Goal: Check status: Check status

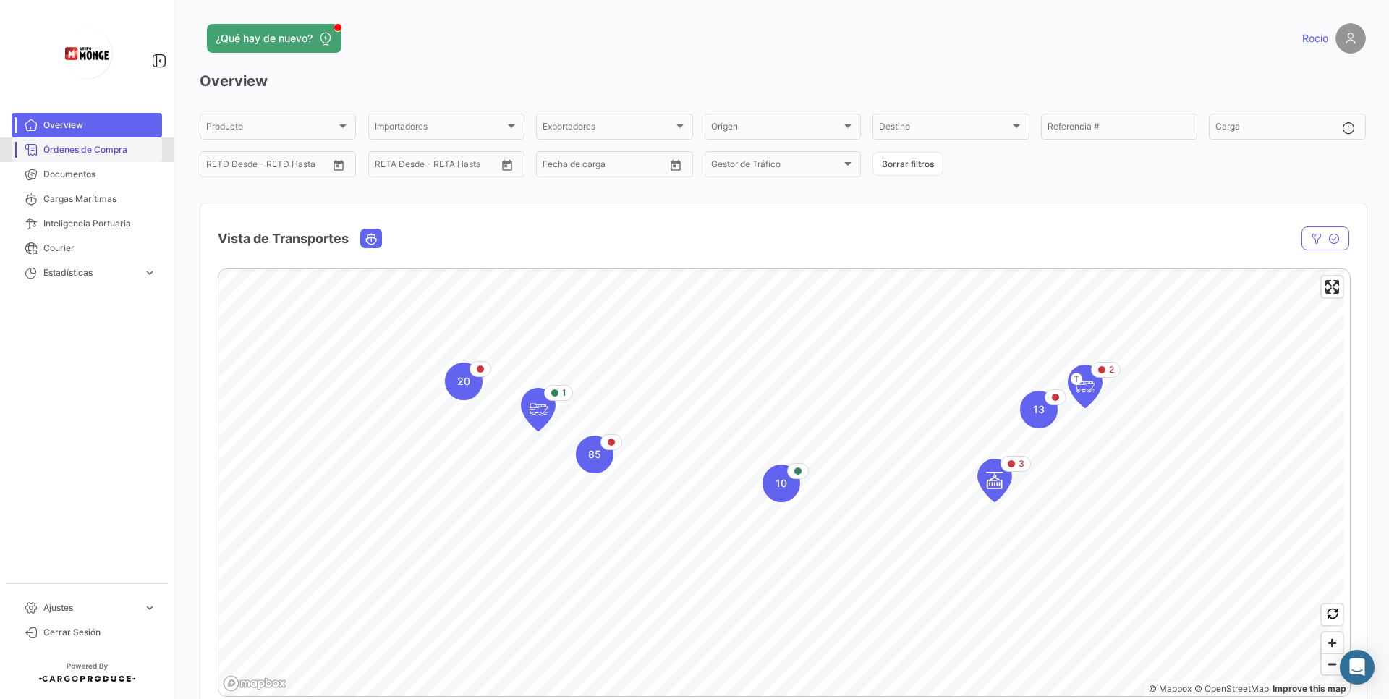
click at [116, 159] on link "Órdenes de Compra" at bounding box center [87, 149] width 150 height 25
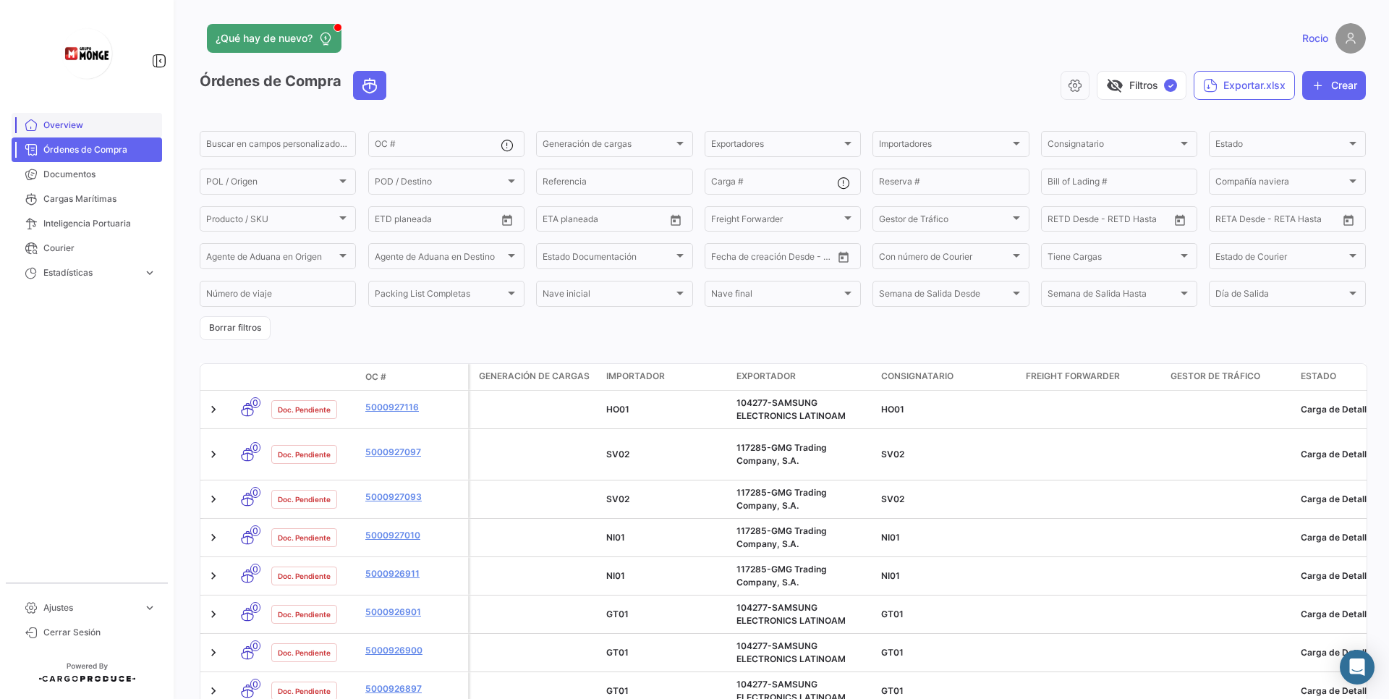
click at [66, 117] on link "Overview" at bounding box center [87, 125] width 150 height 25
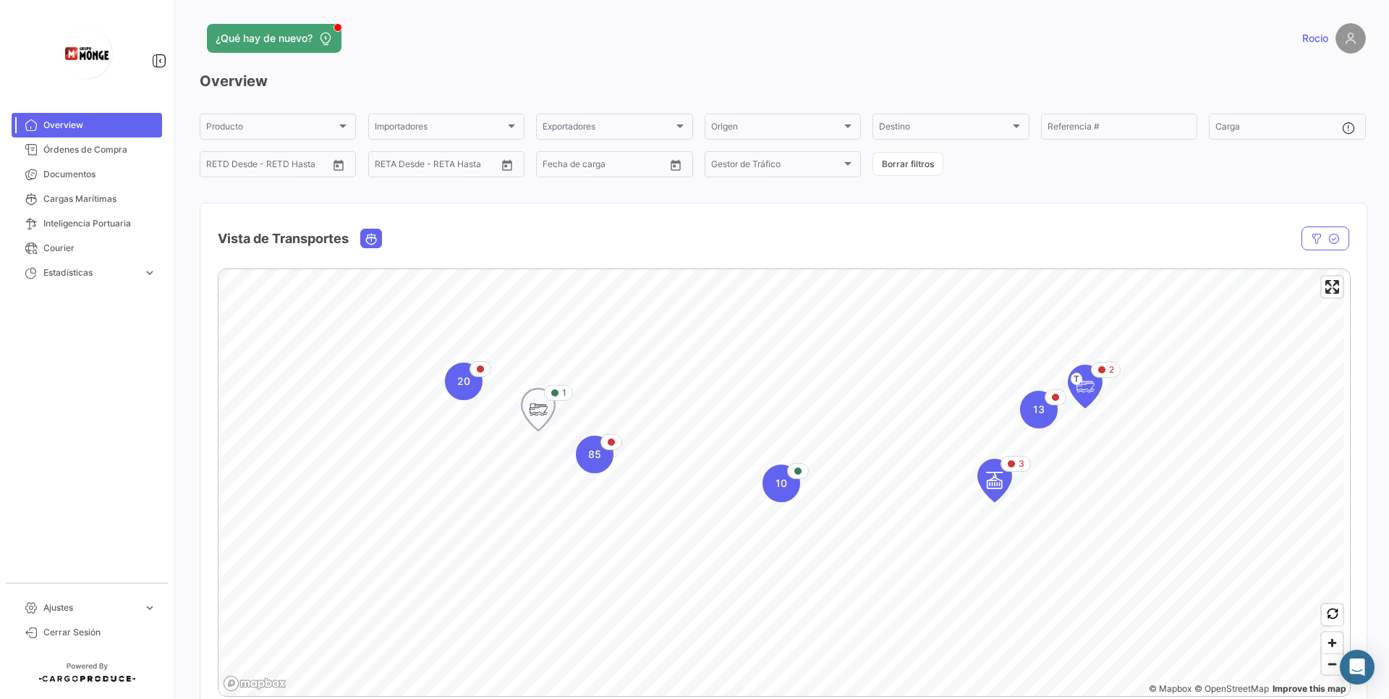
scroll to position [87, 0]
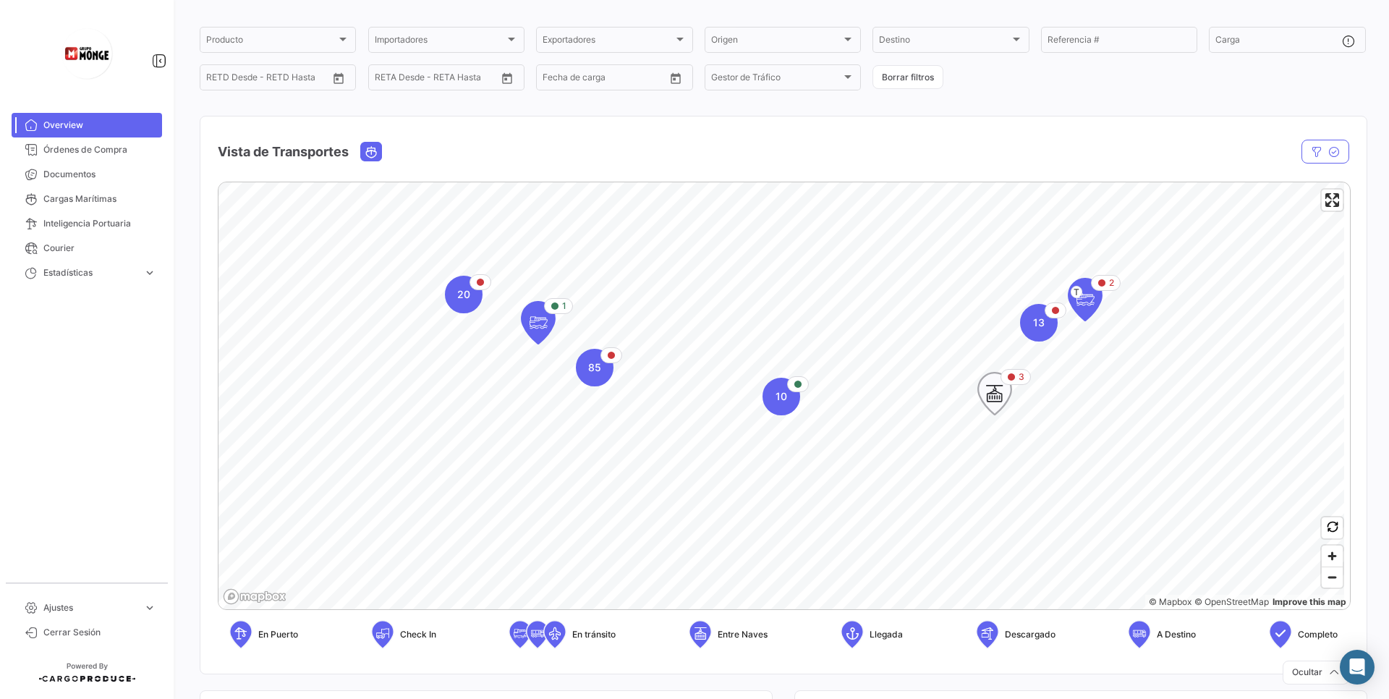
click at [987, 402] on icon "Map marker" at bounding box center [994, 393] width 20 height 30
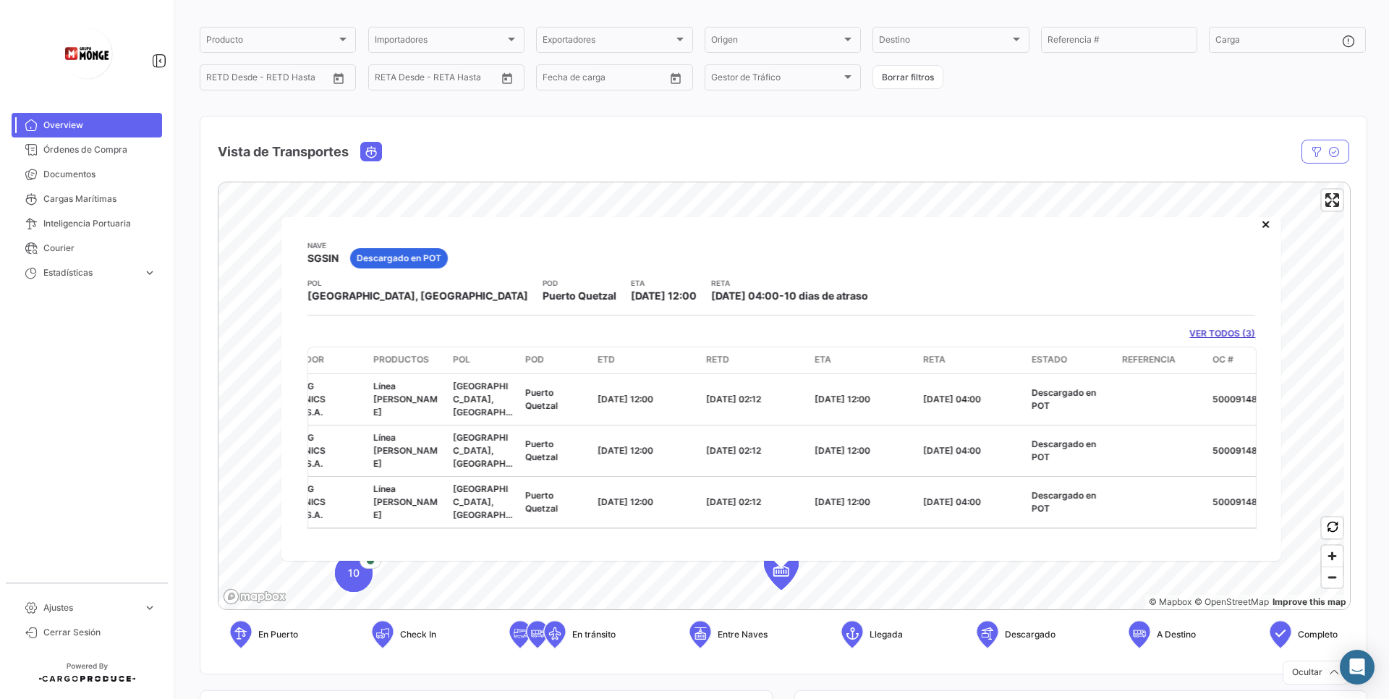
scroll to position [0, 260]
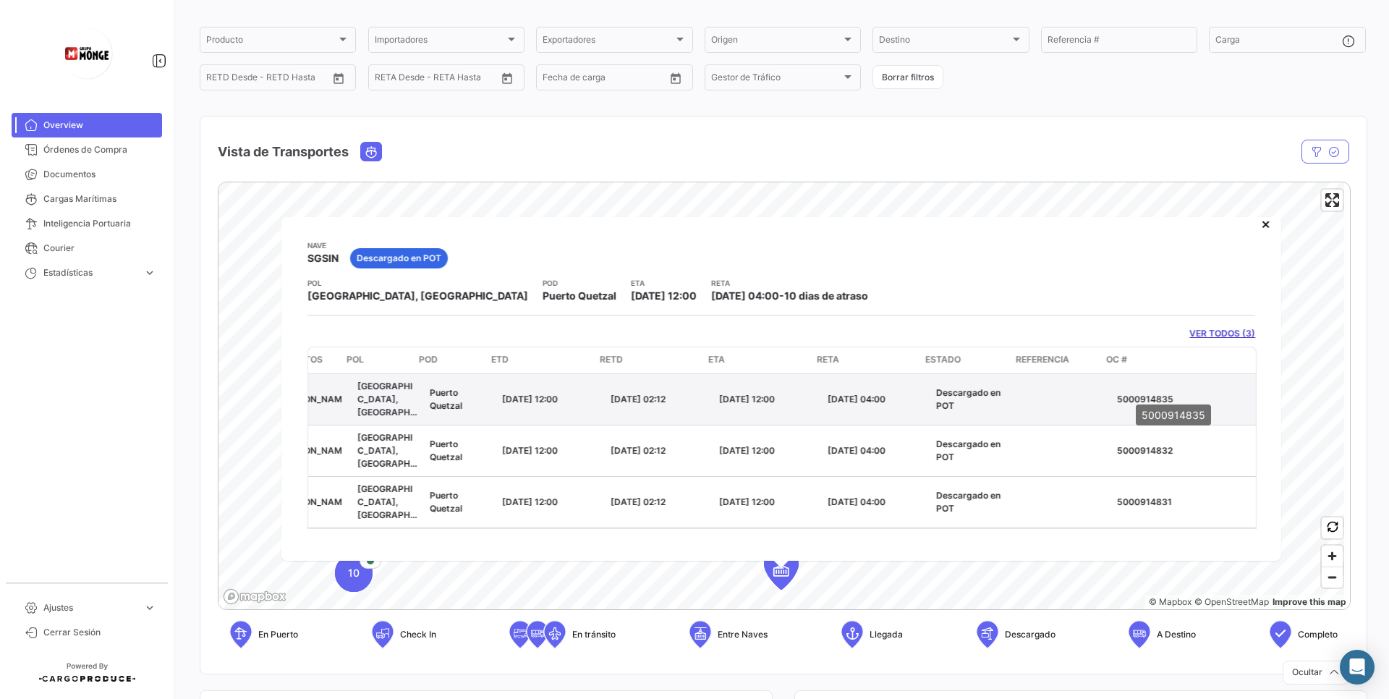
drag, startPoint x: 1102, startPoint y: 393, endPoint x: 1172, endPoint y: 393, distance: 70.9
click at [1172, 393] on datatable-body-cell "5000914835" at bounding box center [1183, 398] width 145 height 51
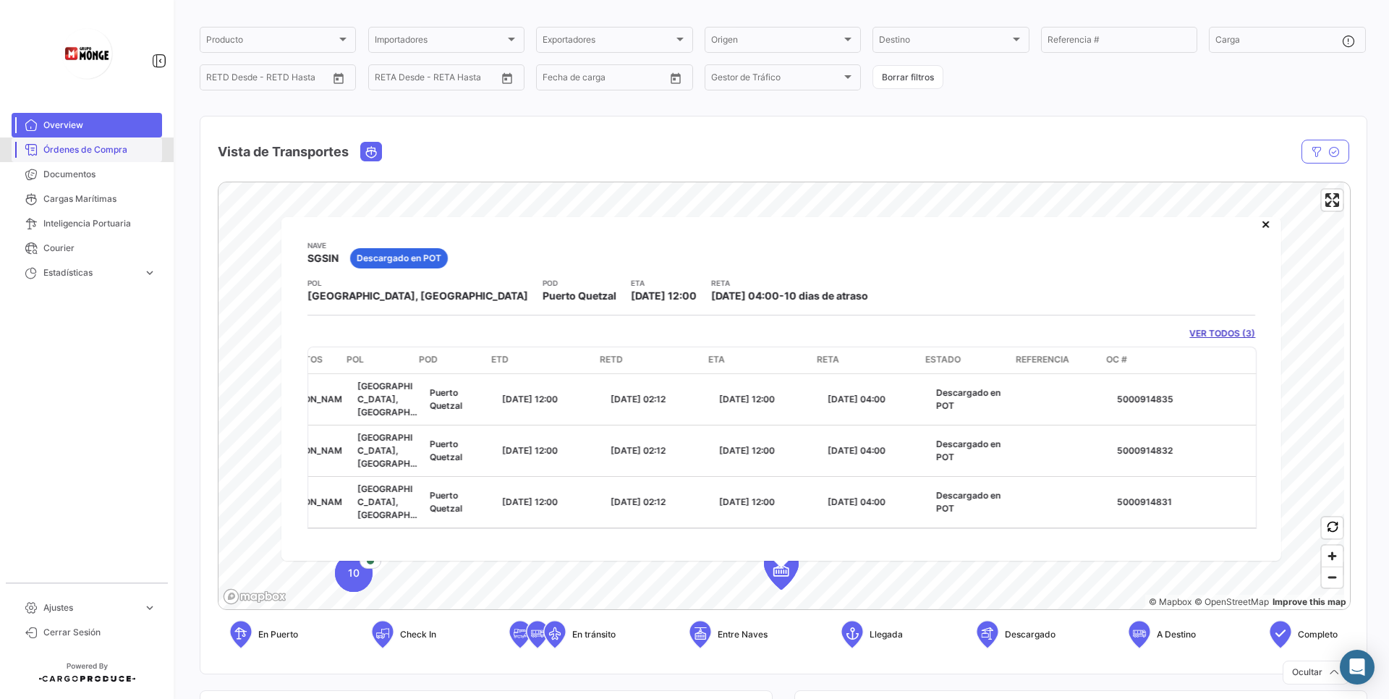
click at [134, 149] on span "Órdenes de Compra" at bounding box center [99, 149] width 113 height 13
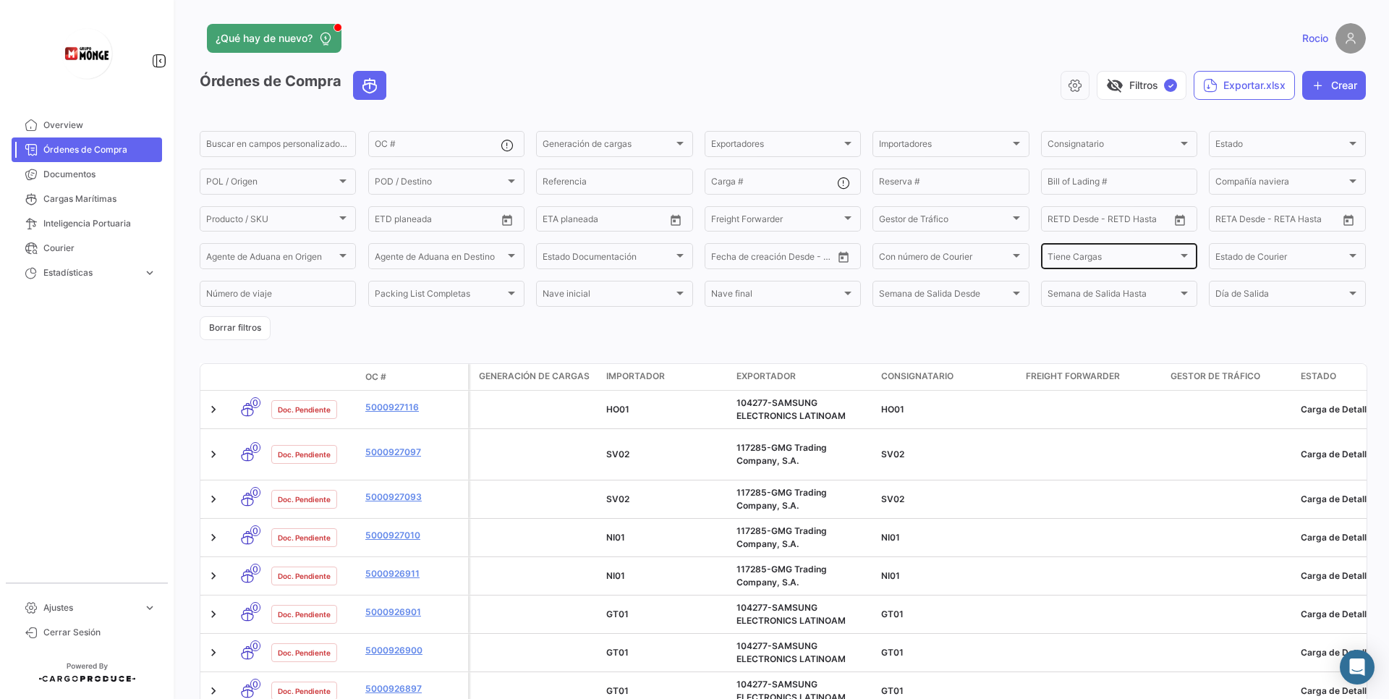
click at [1093, 267] on div "Tiene Cargas Tiene Cargas" at bounding box center [1118, 255] width 143 height 28
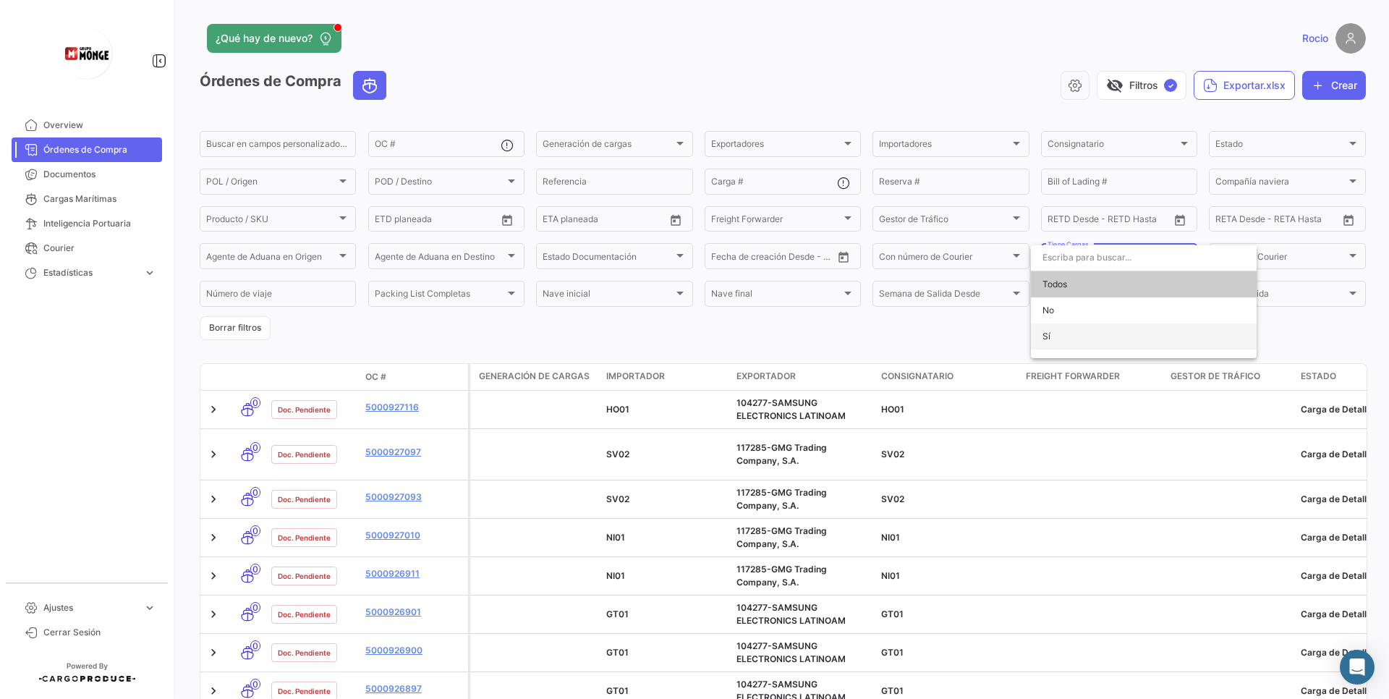
click at [1050, 331] on span "Sí" at bounding box center [1143, 336] width 203 height 26
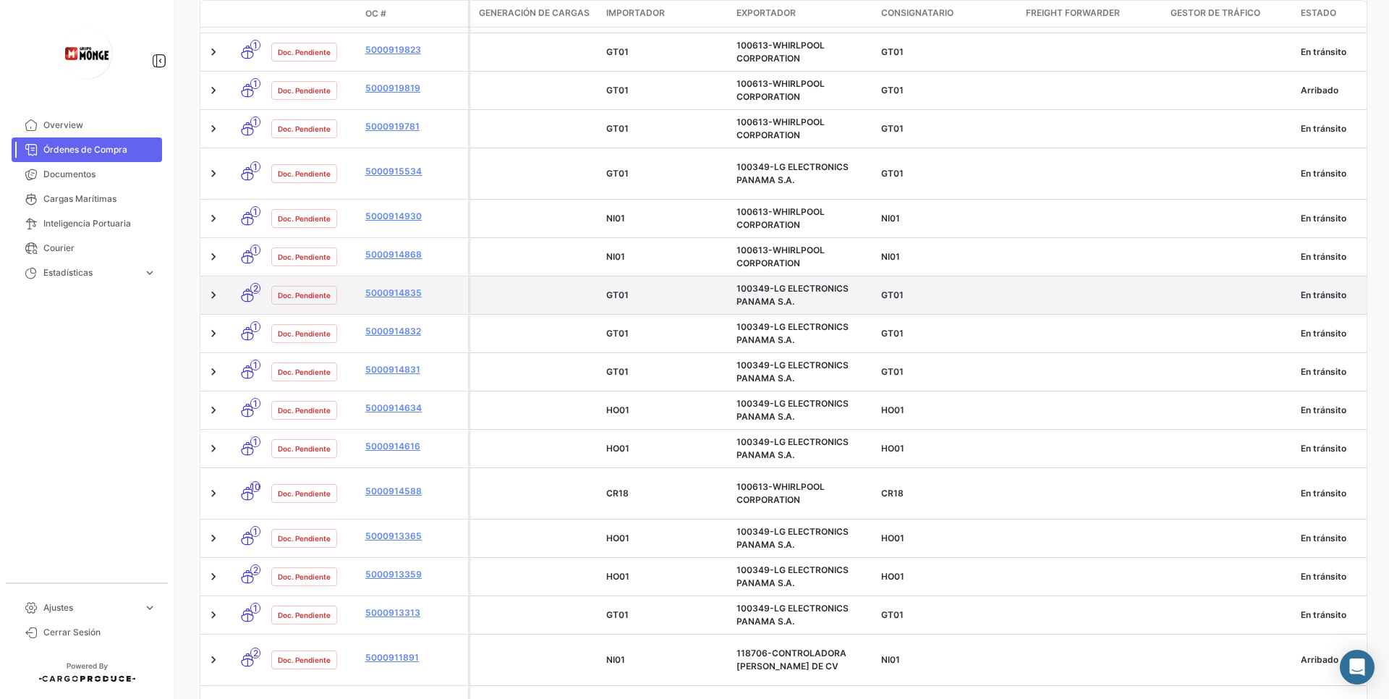
scroll to position [586, 0]
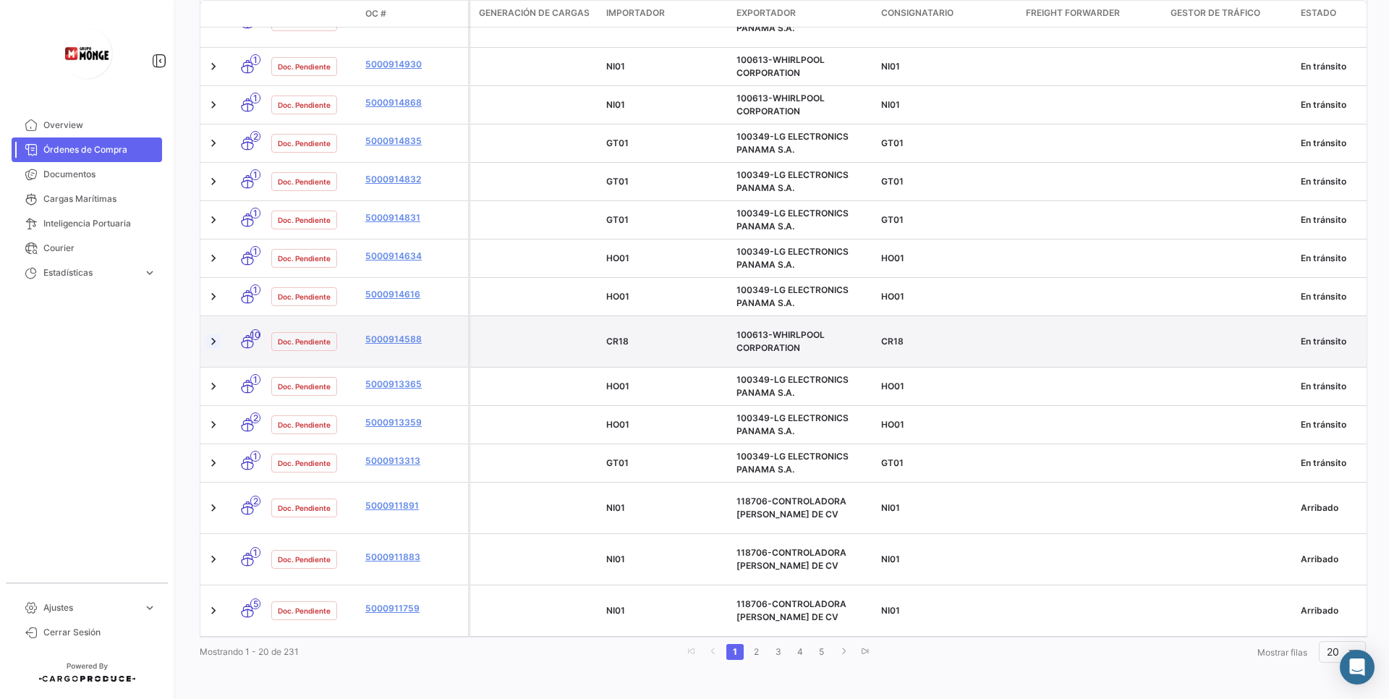
click at [218, 334] on link at bounding box center [213, 341] width 14 height 14
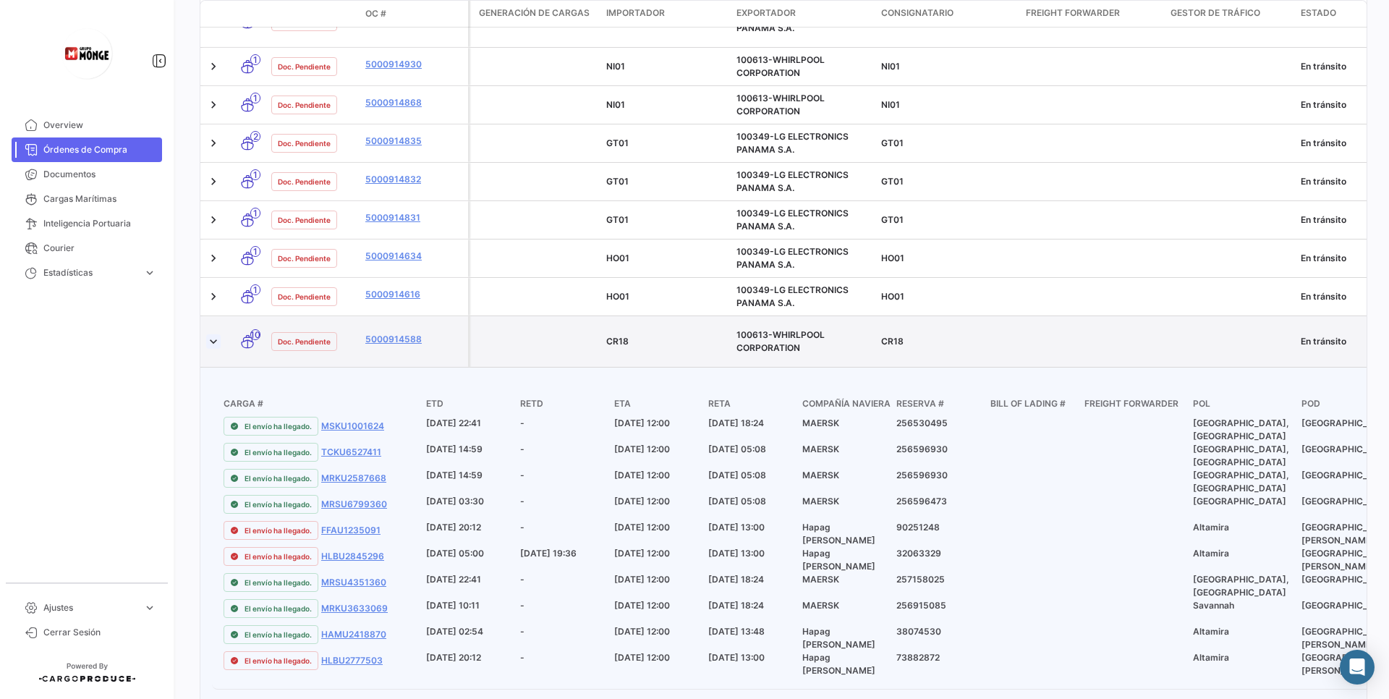
click at [208, 334] on link at bounding box center [213, 341] width 14 height 14
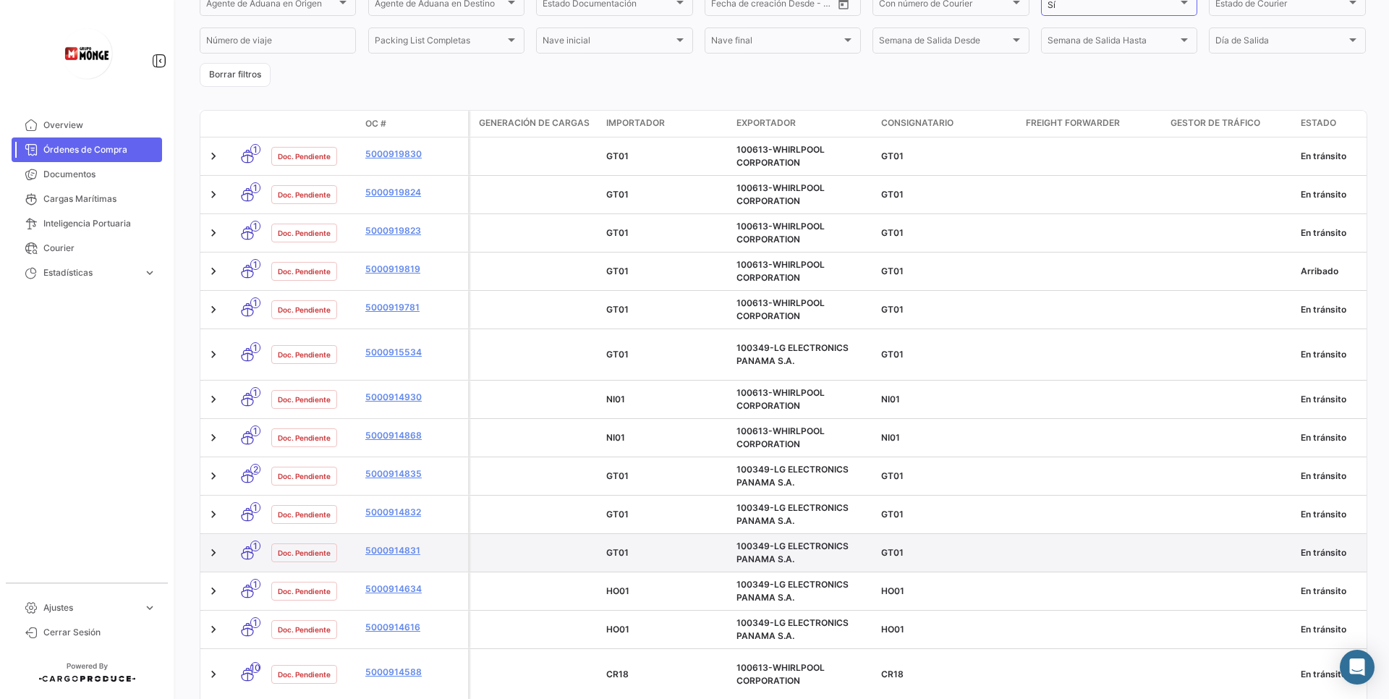
scroll to position [0, 0]
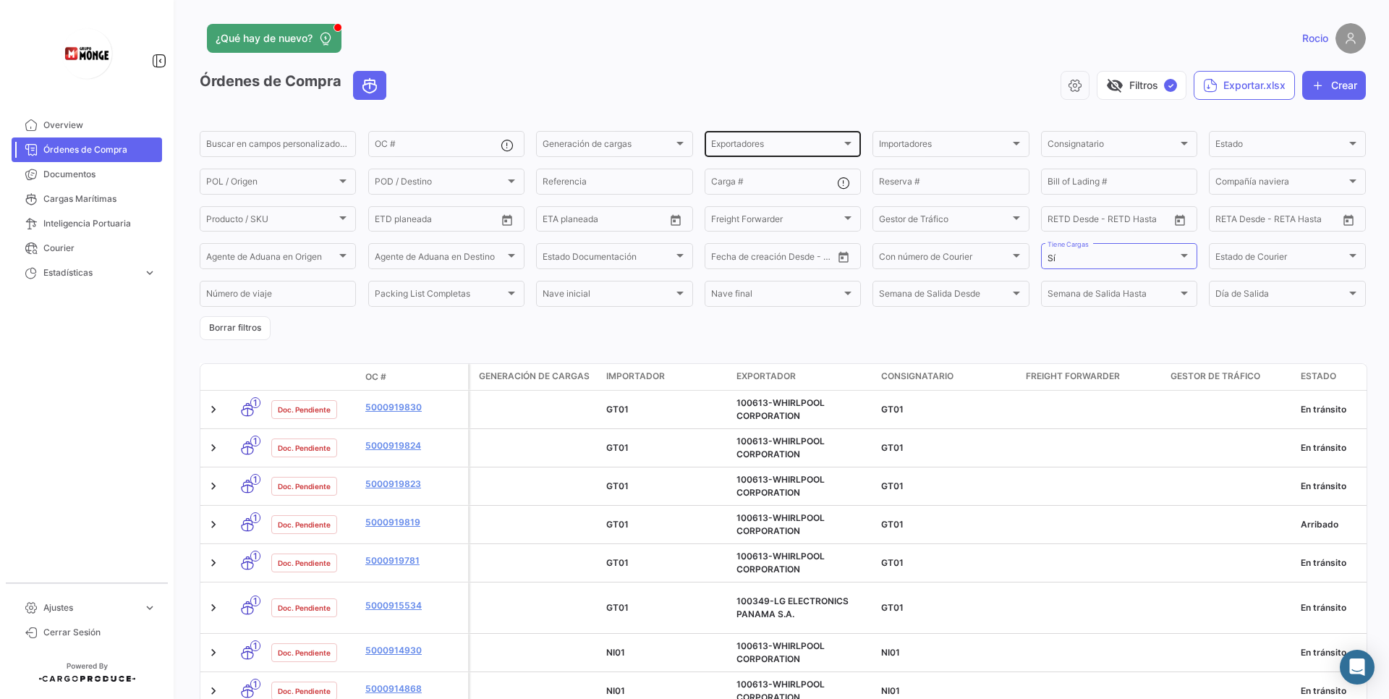
click at [774, 153] on div "Exportadores Exportadores" at bounding box center [782, 143] width 143 height 28
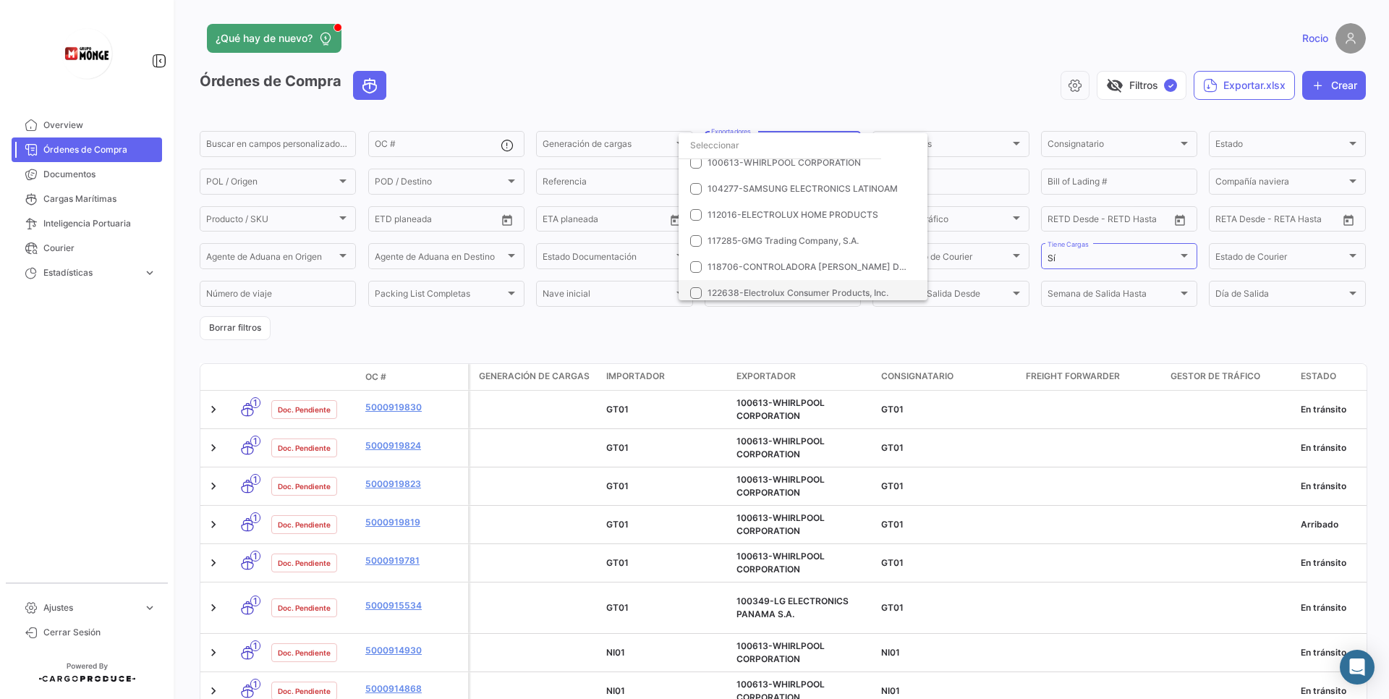
scroll to position [119, 0]
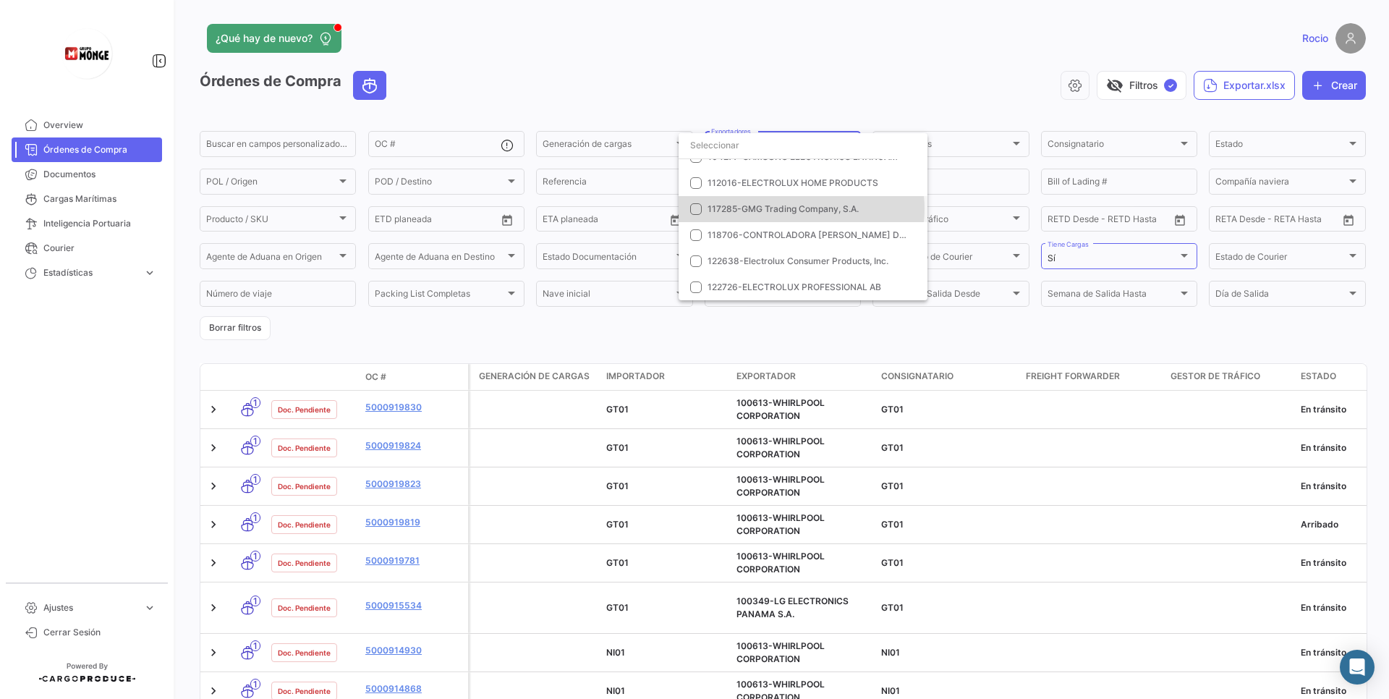
click at [801, 209] on span "117285-GMG Trading Company, S.A." at bounding box center [782, 208] width 151 height 11
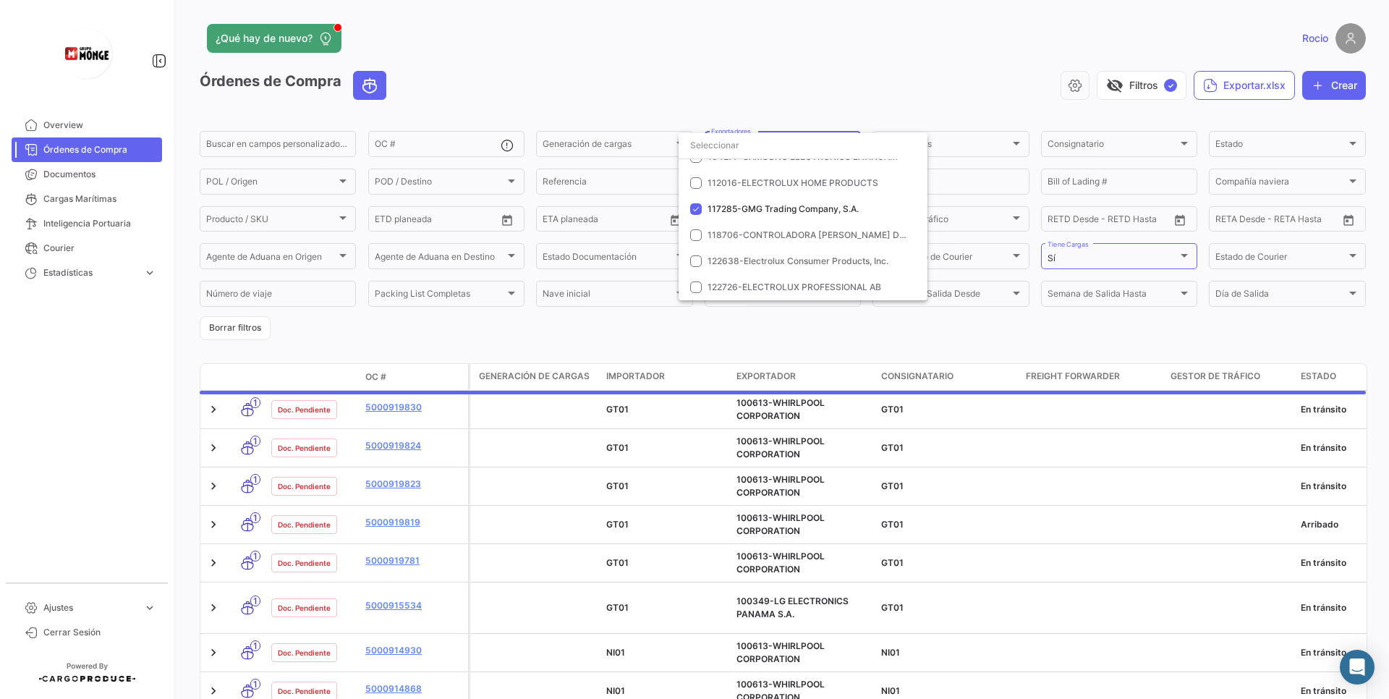
click at [873, 105] on div at bounding box center [694, 349] width 1389 height 699
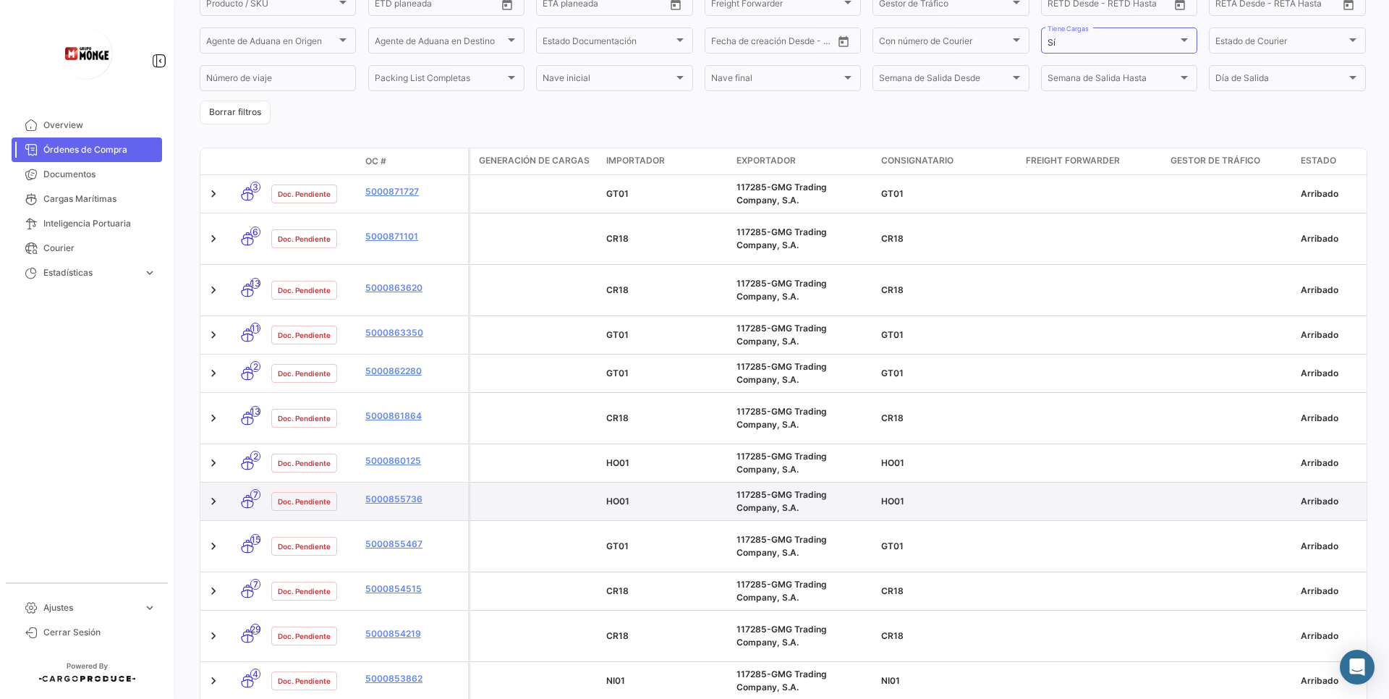
scroll to position [174, 0]
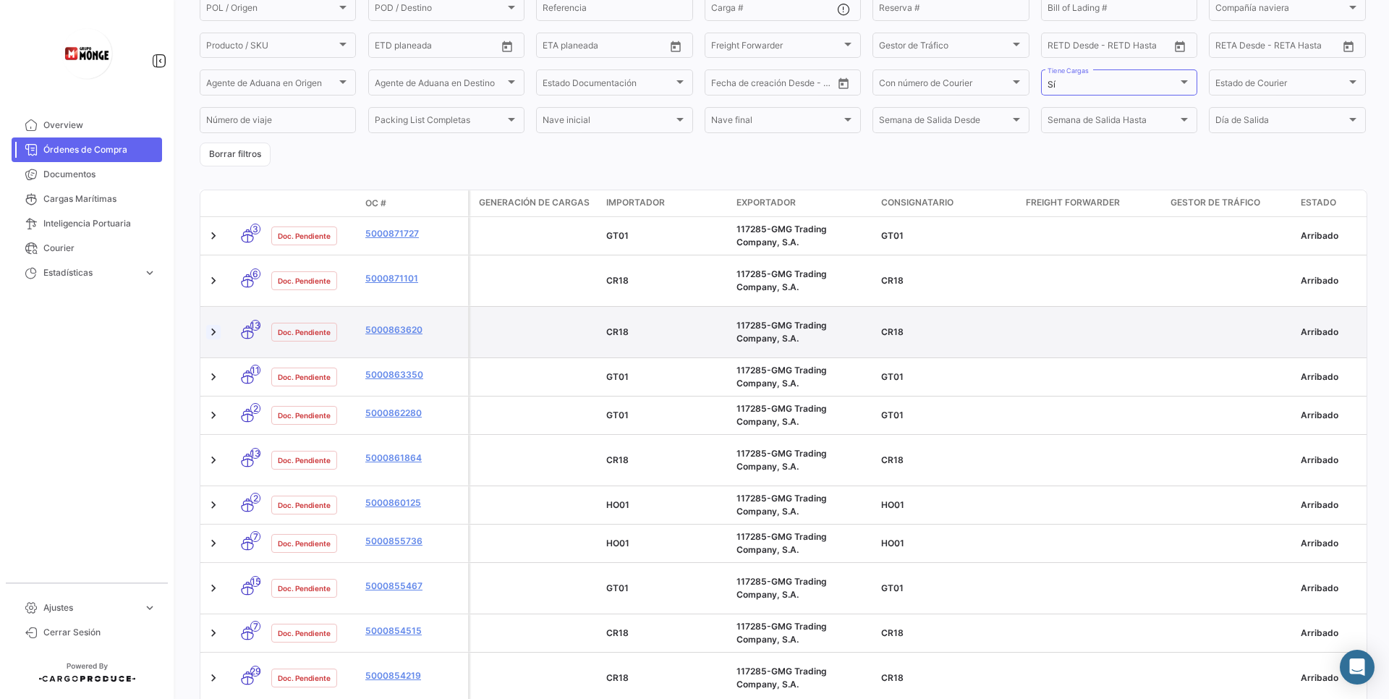
click at [219, 325] on link at bounding box center [213, 332] width 14 height 14
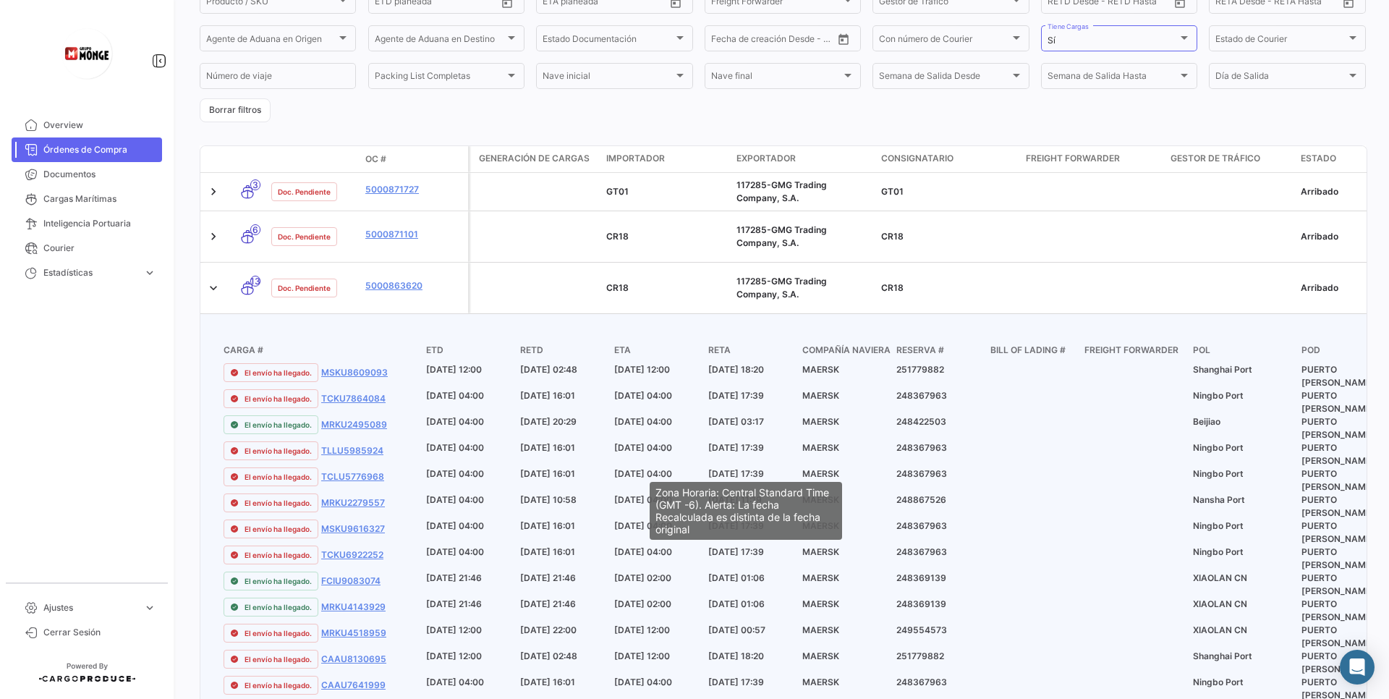
scroll to position [260, 0]
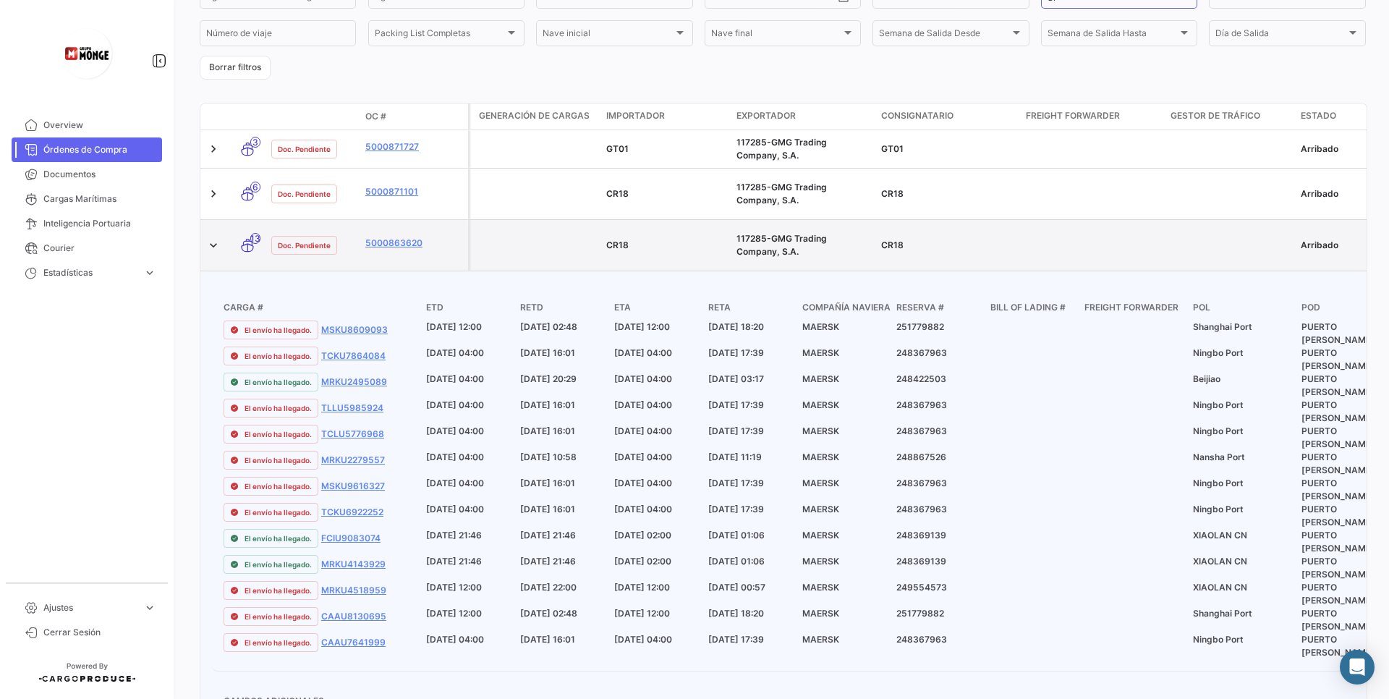
click at [391, 239] on datatable-body-cell "5000863620" at bounding box center [413, 245] width 108 height 51
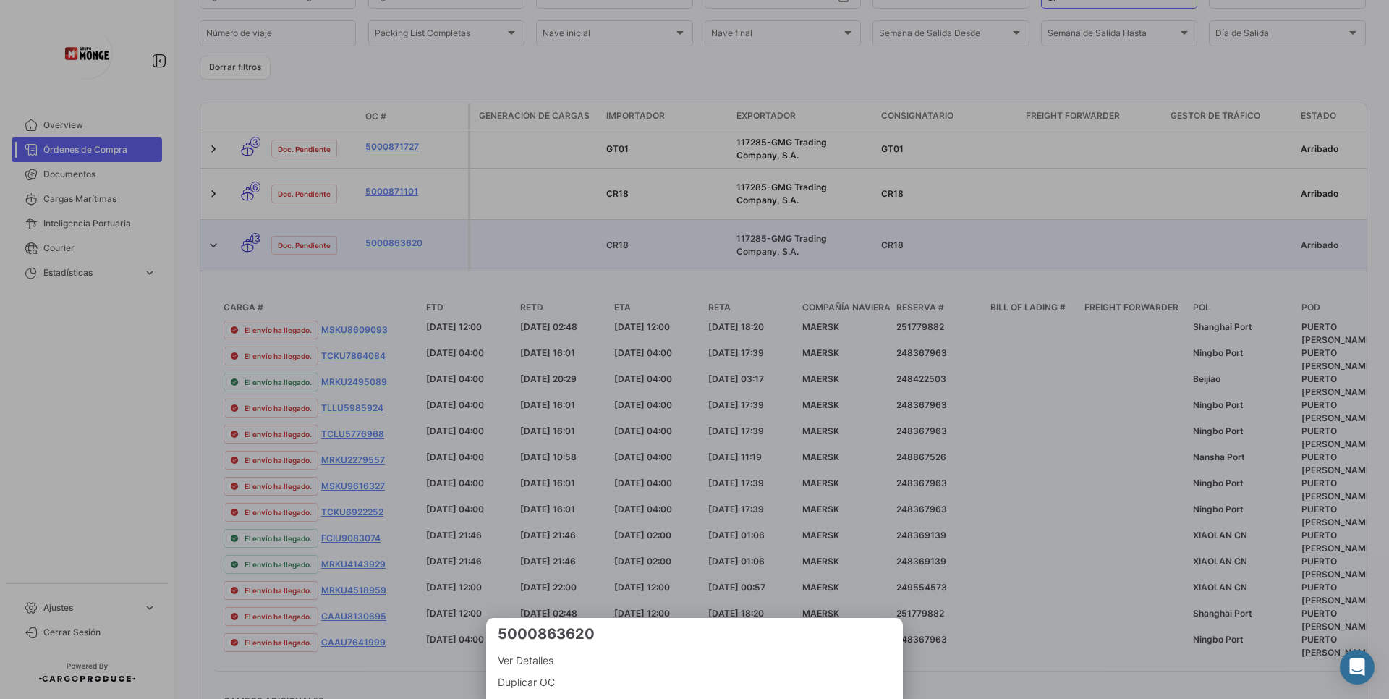
click at [390, 234] on div at bounding box center [694, 349] width 1389 height 699
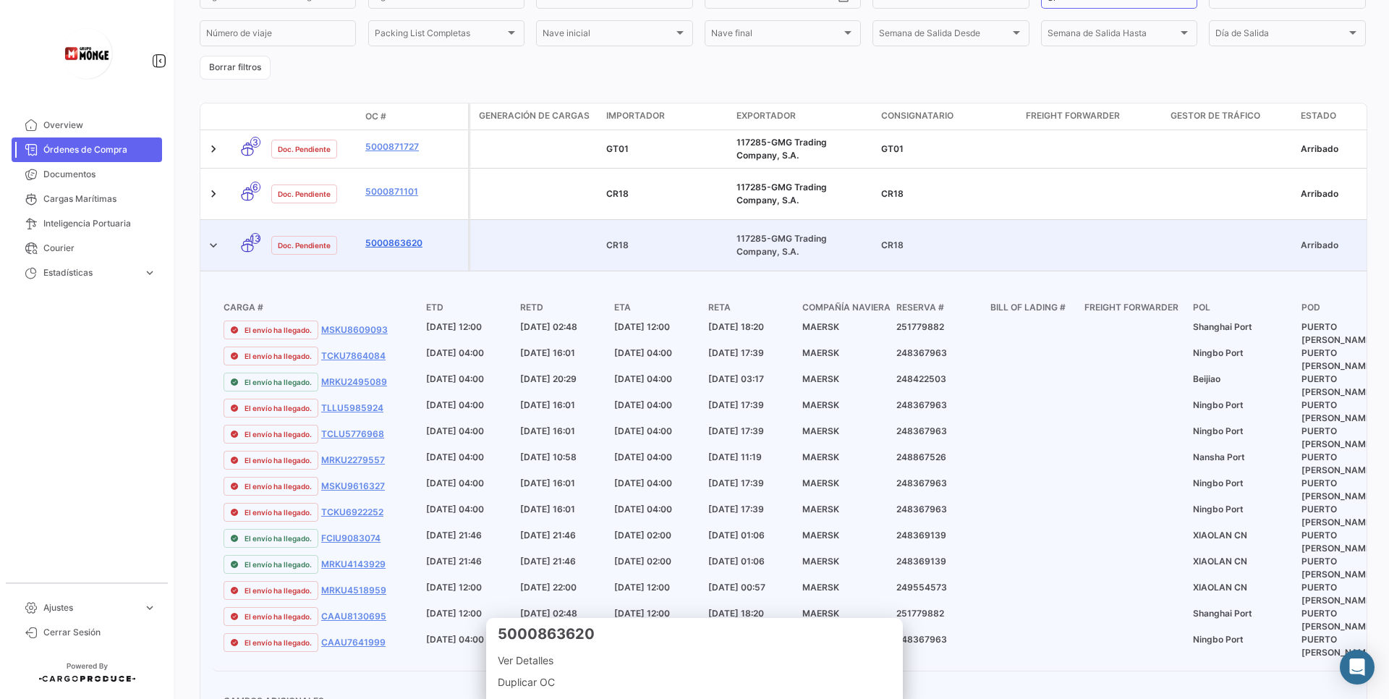
click at [388, 237] on link "5000863620" at bounding box center [413, 243] width 97 height 13
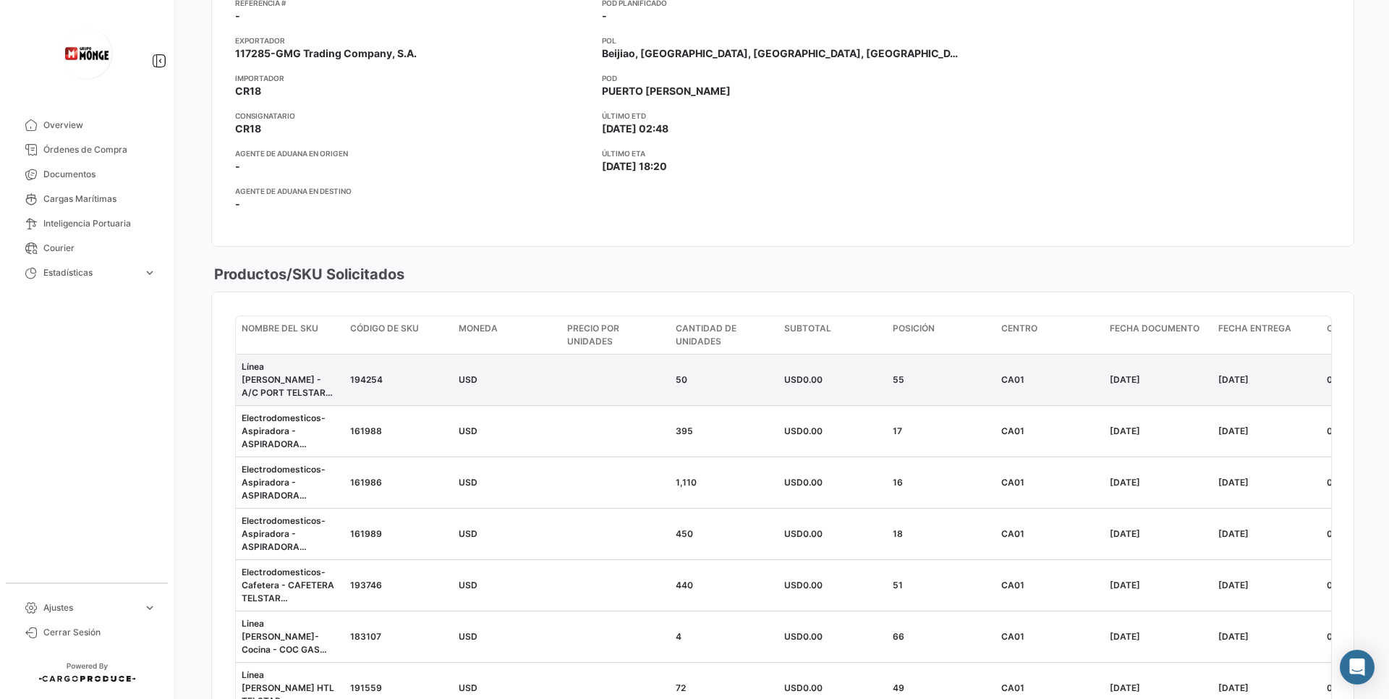
scroll to position [434, 0]
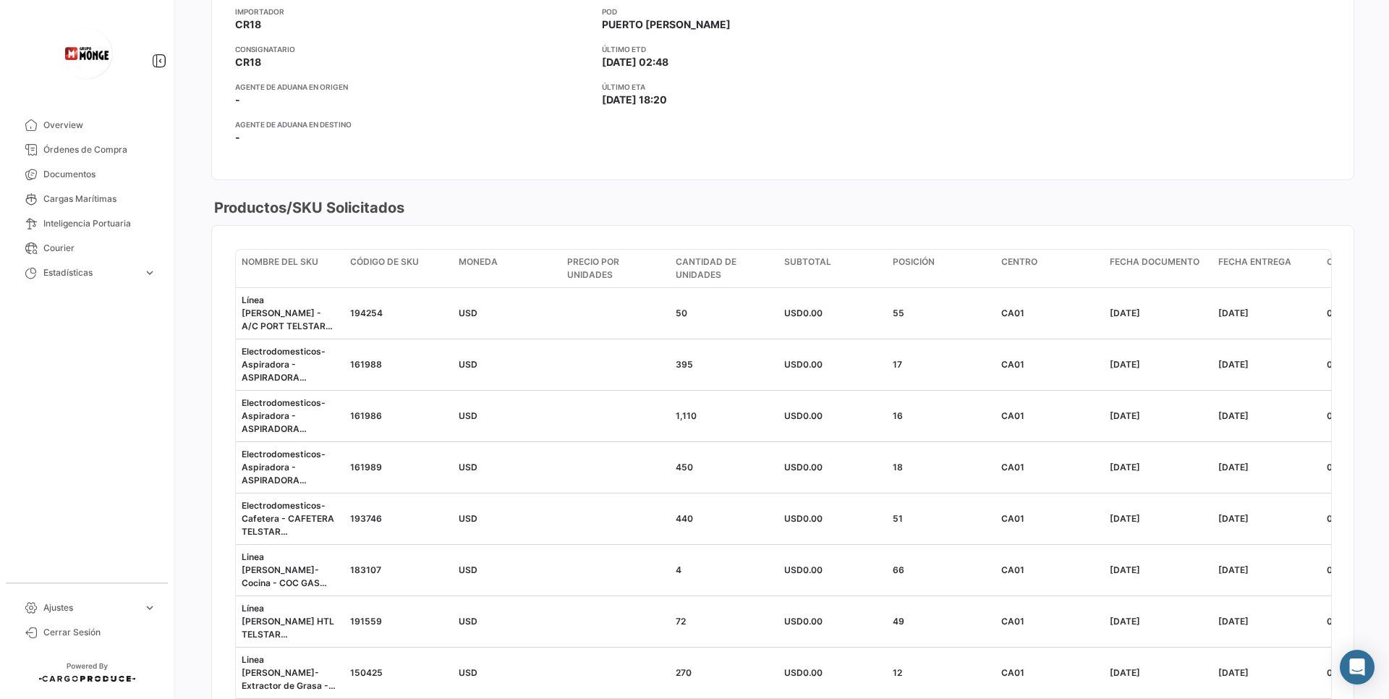
drag, startPoint x: 218, startPoint y: 209, endPoint x: 525, endPoint y: 205, distance: 306.7
click at [525, 205] on div "Productos/SKU Solicitados" at bounding box center [782, 207] width 1143 height 20
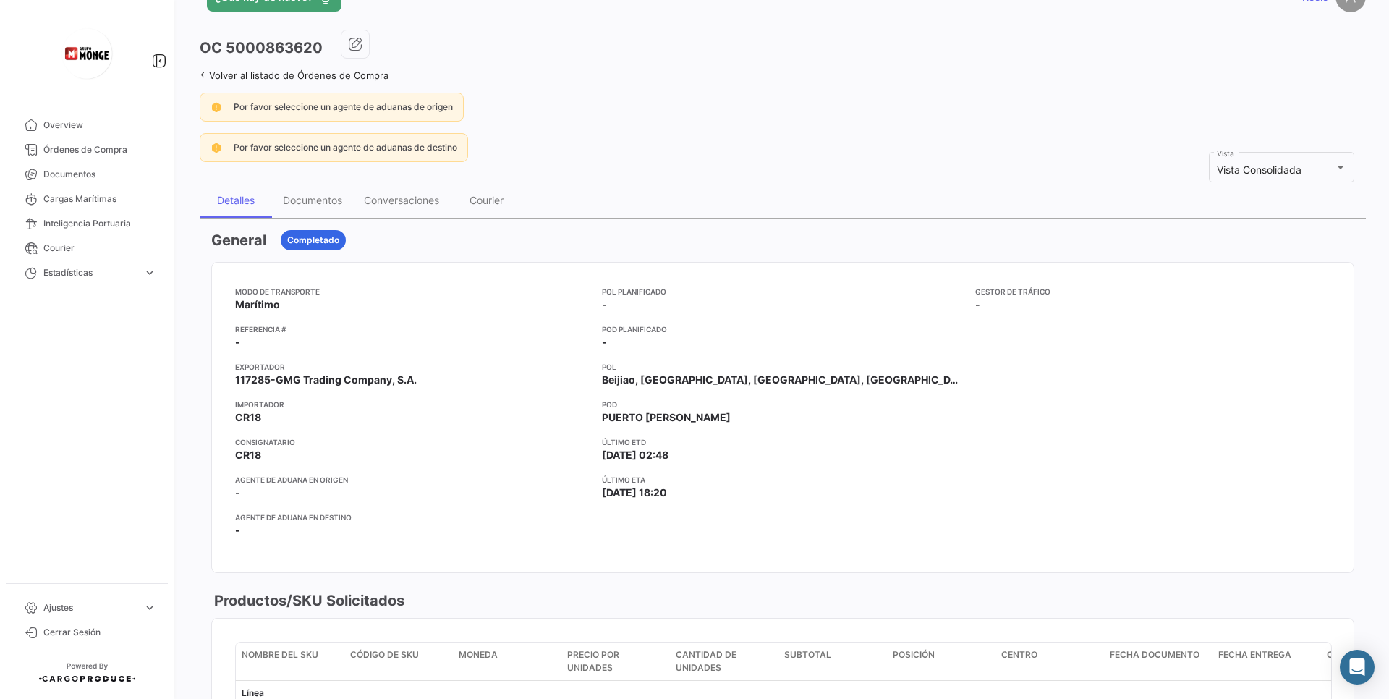
scroll to position [0, 0]
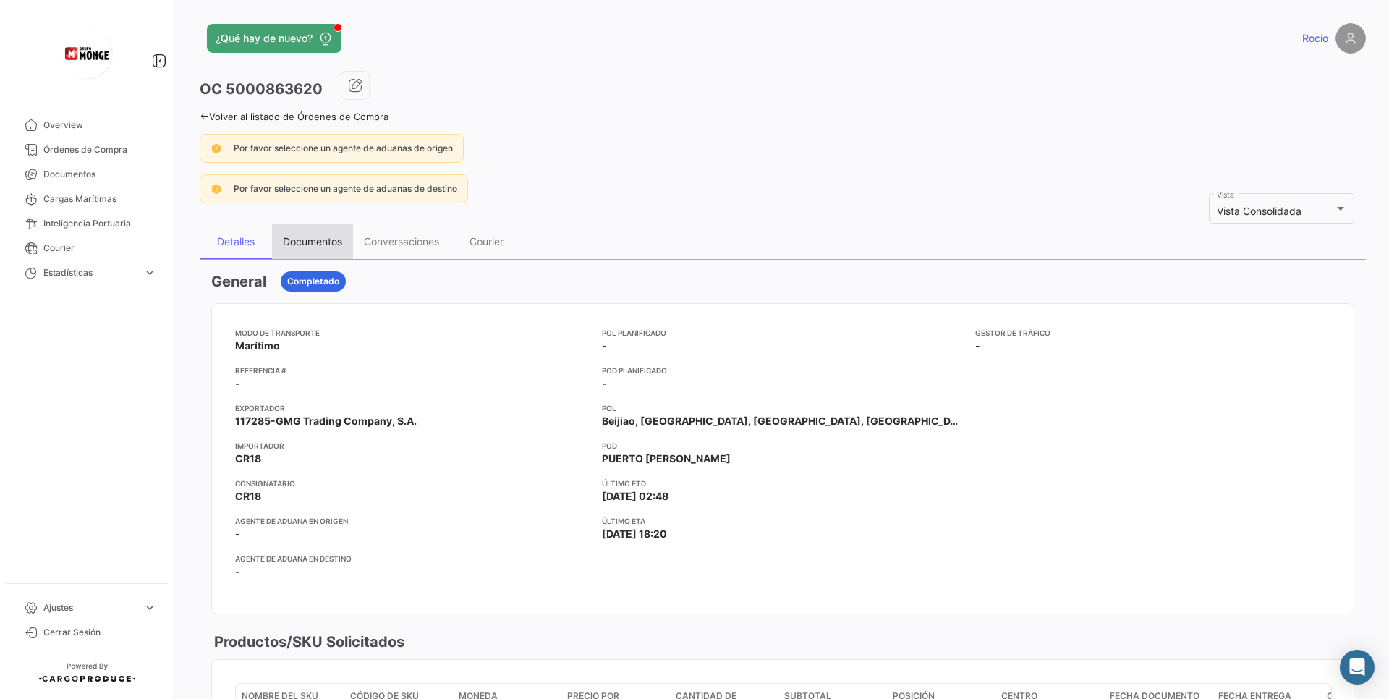
click at [319, 239] on div "Documentos" at bounding box center [312, 241] width 59 height 12
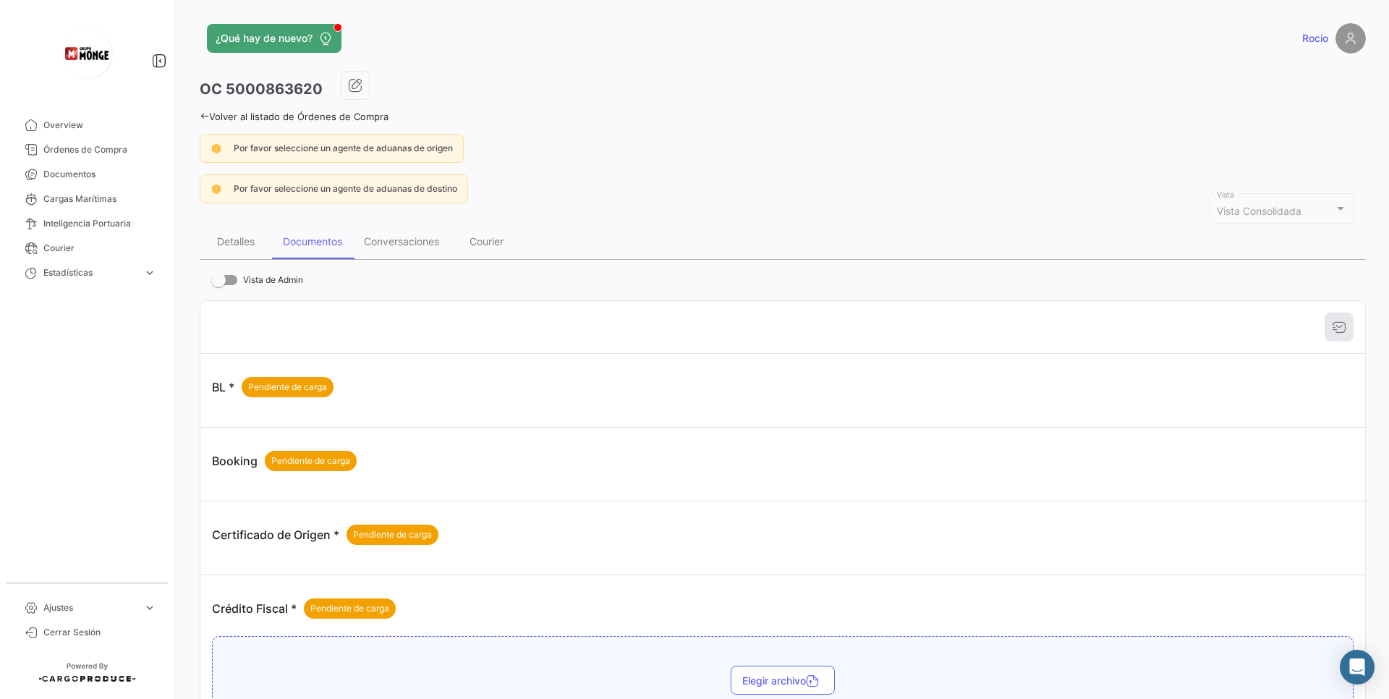
click at [208, 120] on icon at bounding box center [204, 115] width 9 height 9
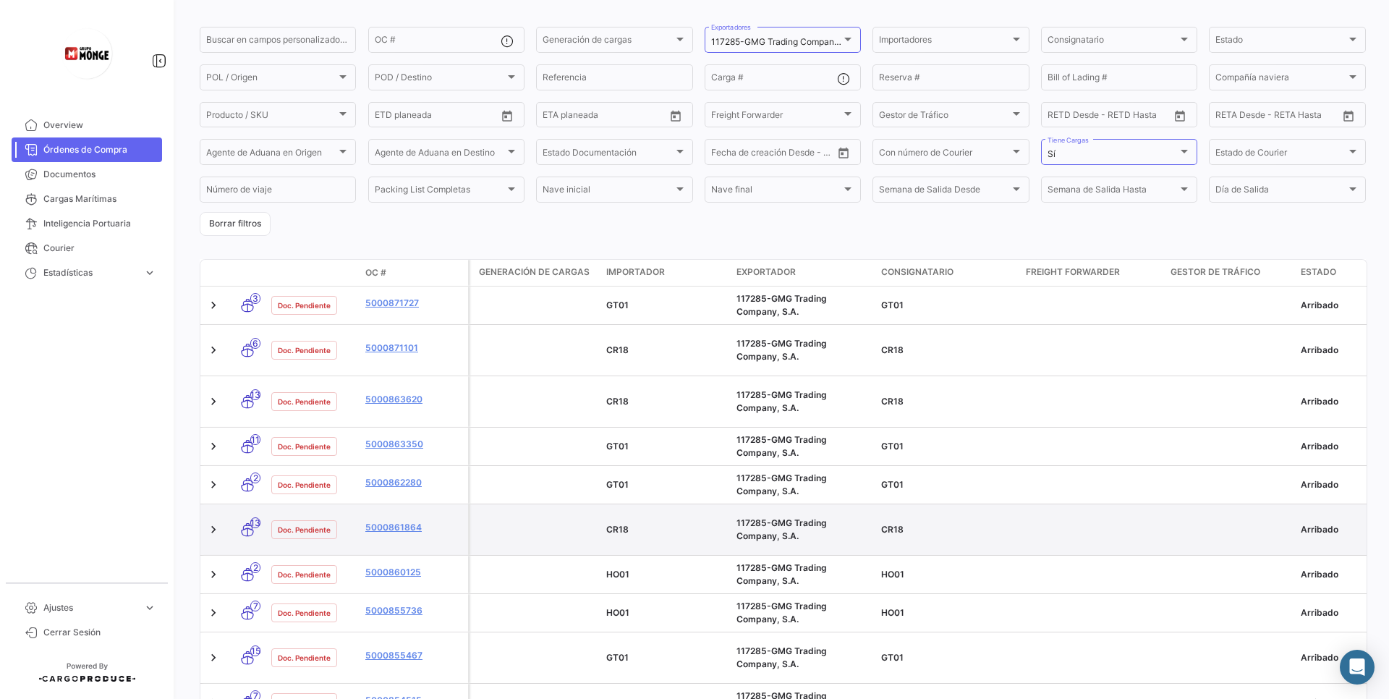
scroll to position [65, 0]
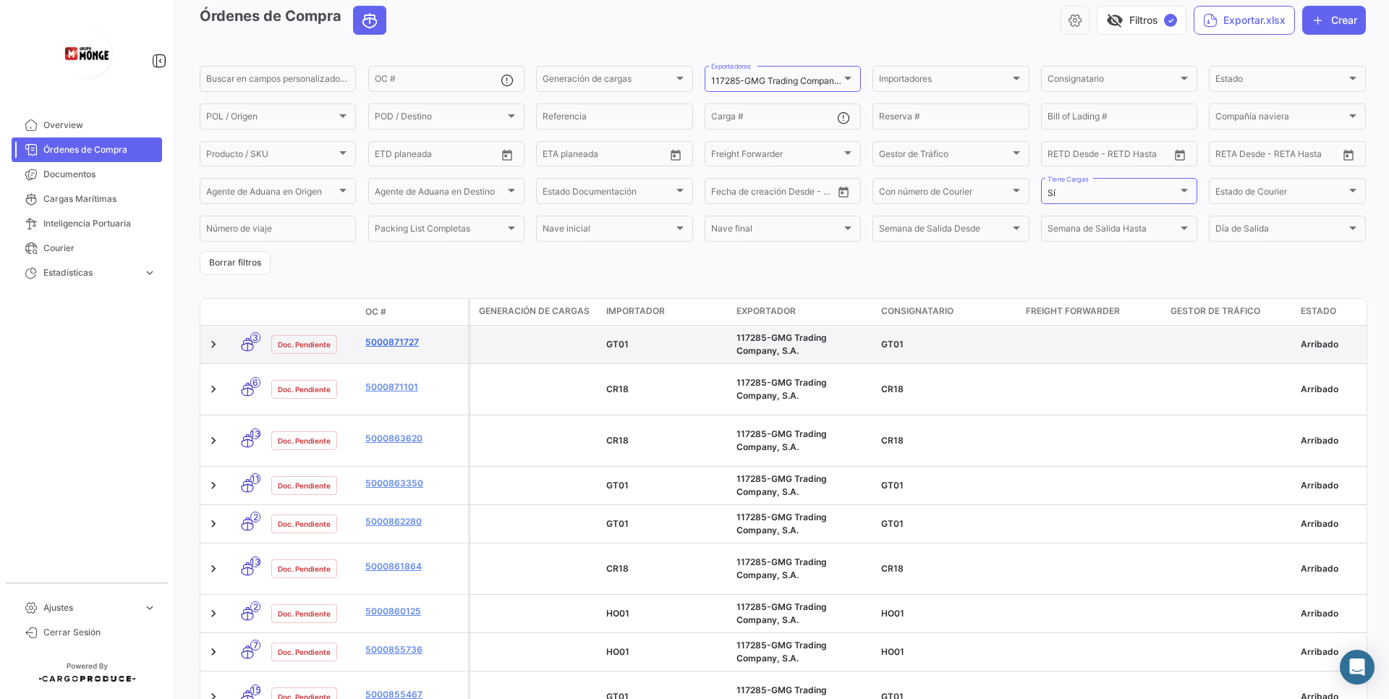
click at [373, 341] on link "5000871727" at bounding box center [413, 342] width 97 height 13
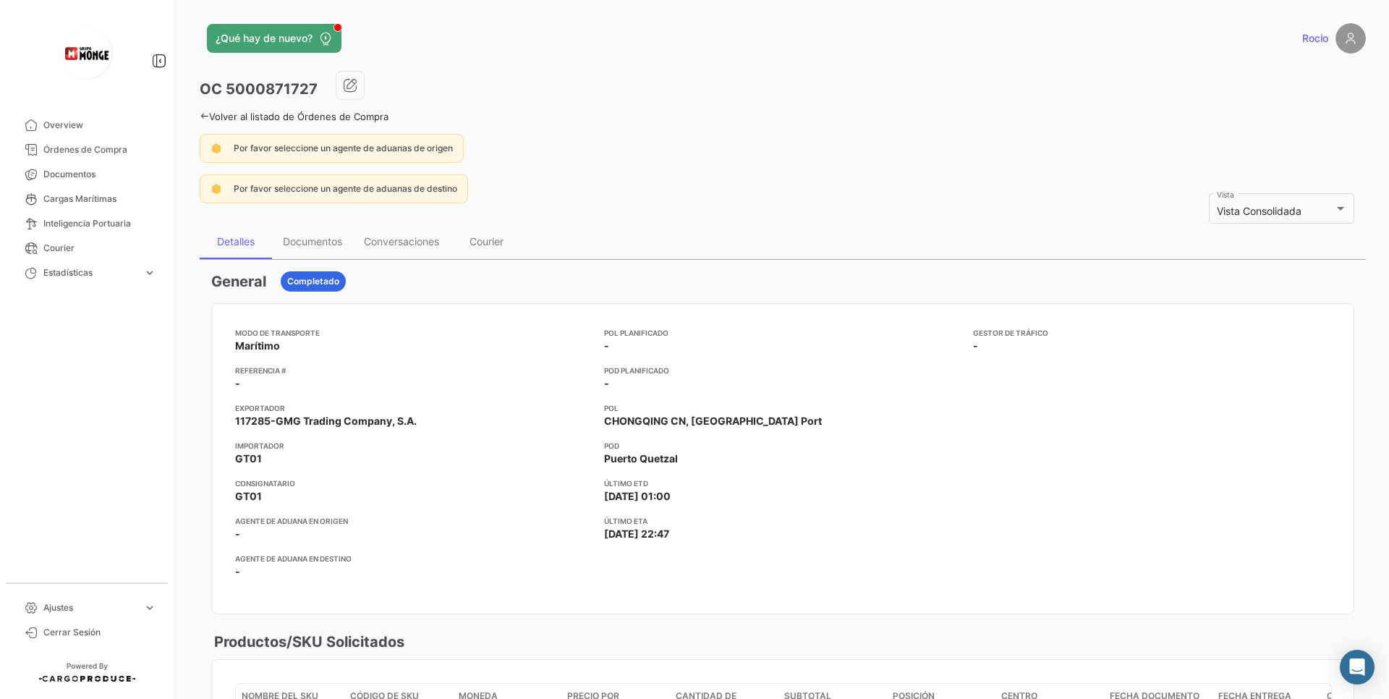
click at [206, 113] on icon at bounding box center [204, 115] width 9 height 9
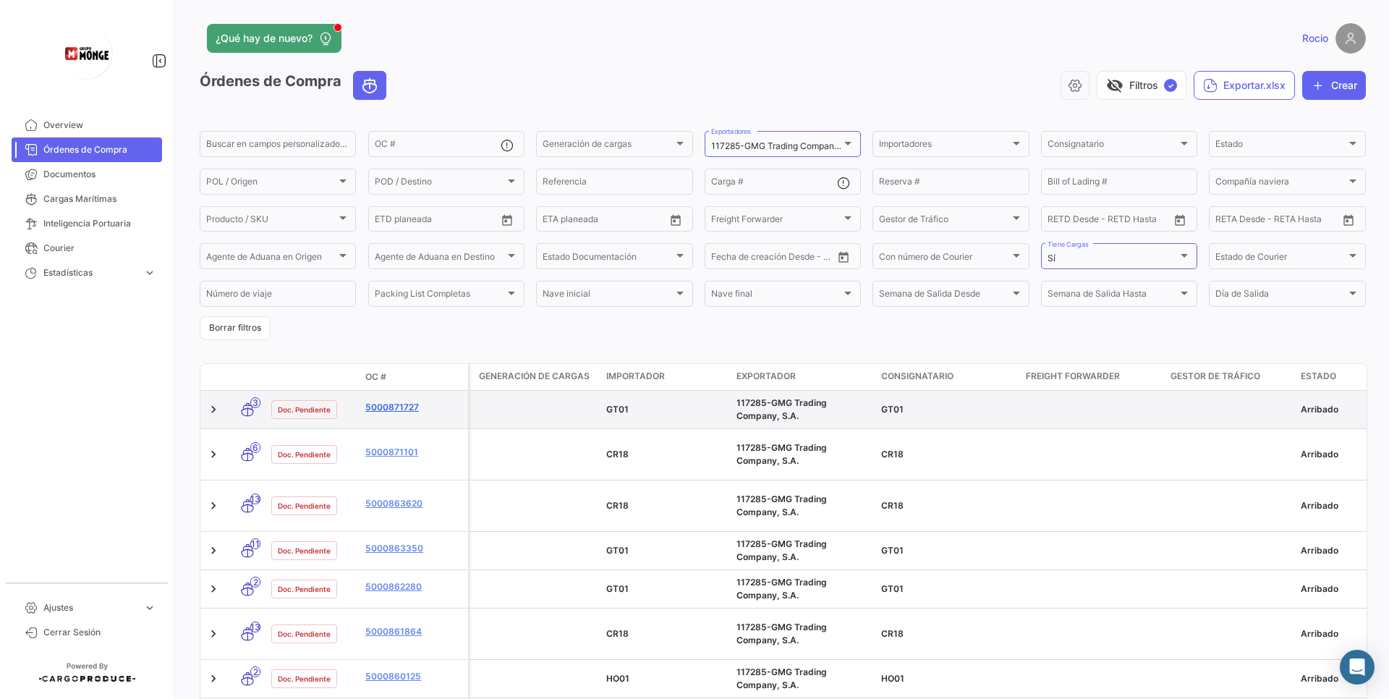
click at [391, 404] on link "5000871727" at bounding box center [413, 407] width 97 height 13
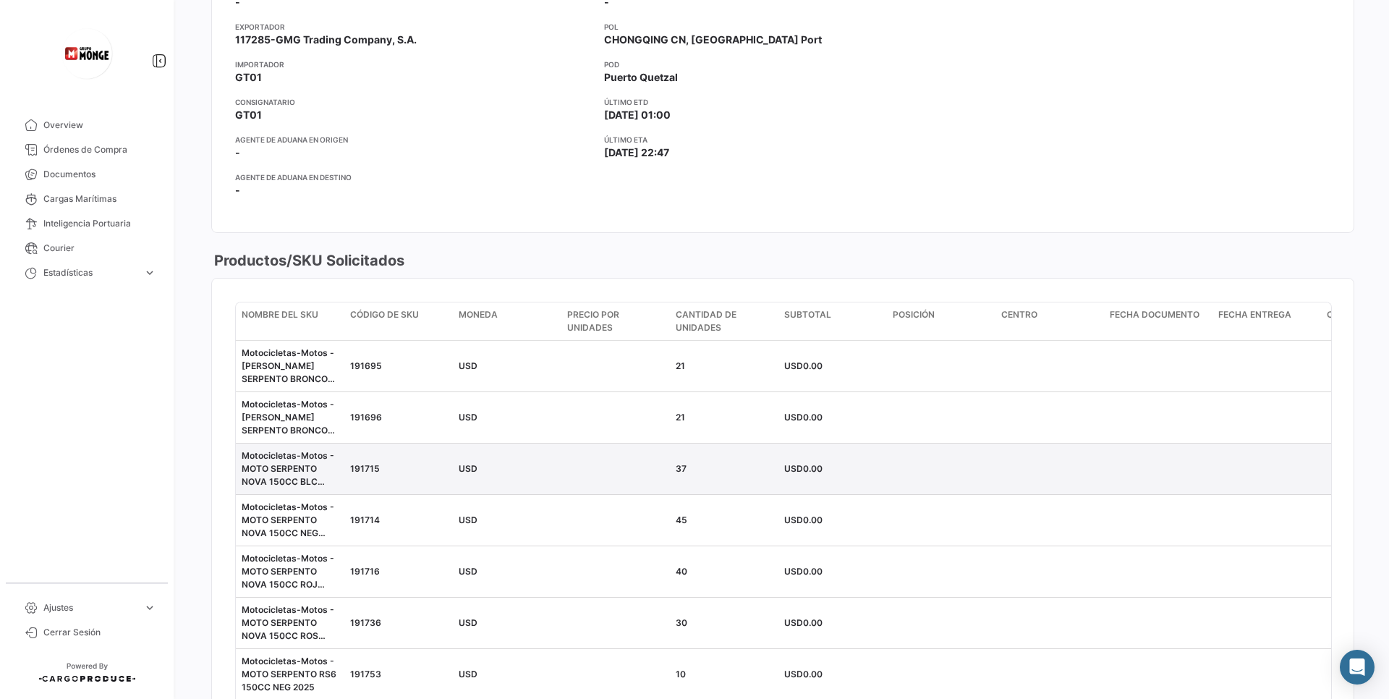
scroll to position [347, 0]
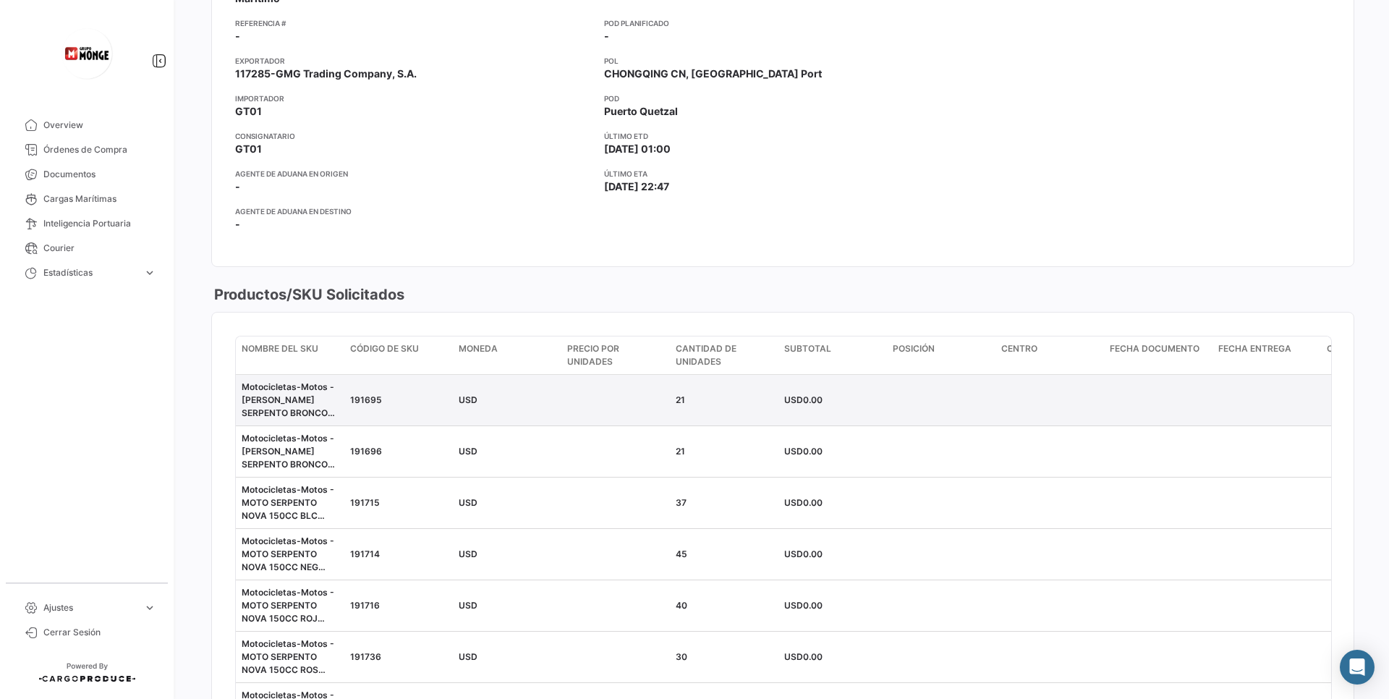
drag, startPoint x: 676, startPoint y: 399, endPoint x: 694, endPoint y: 400, distance: 18.1
click at [694, 400] on div "21" at bounding box center [724, 399] width 97 height 13
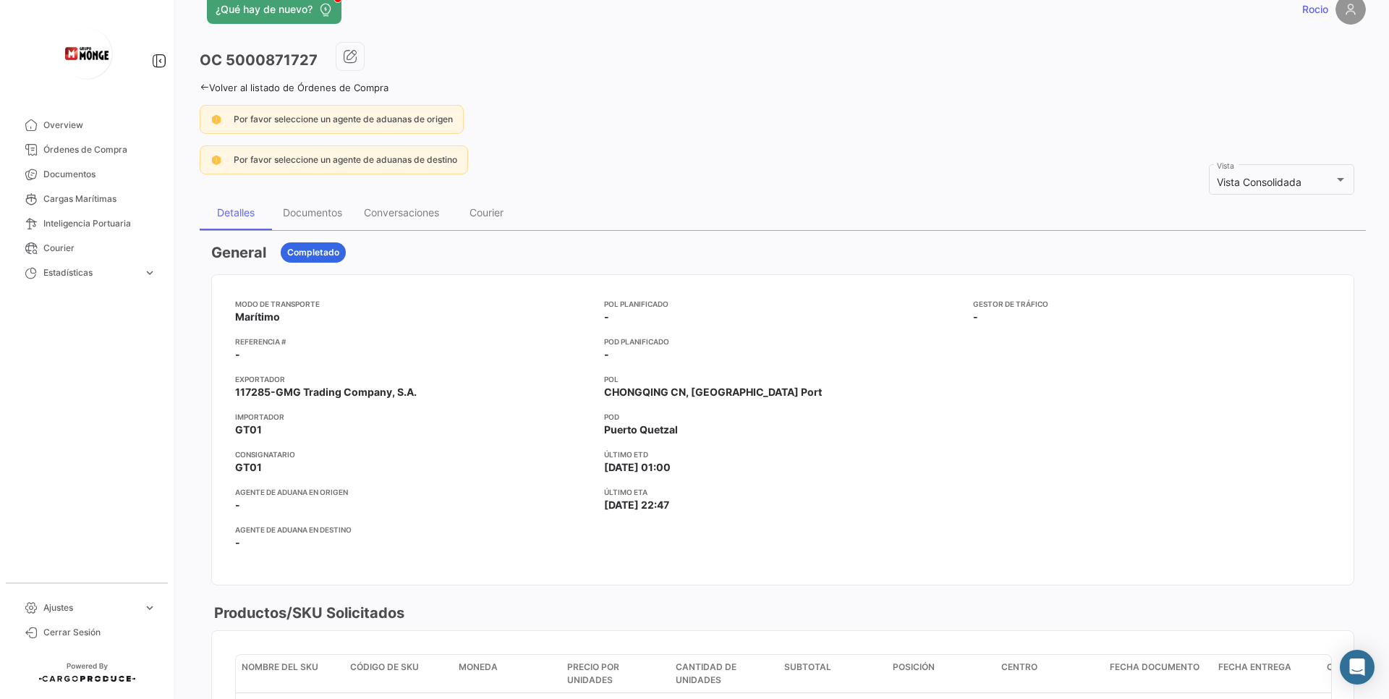
scroll to position [0, 0]
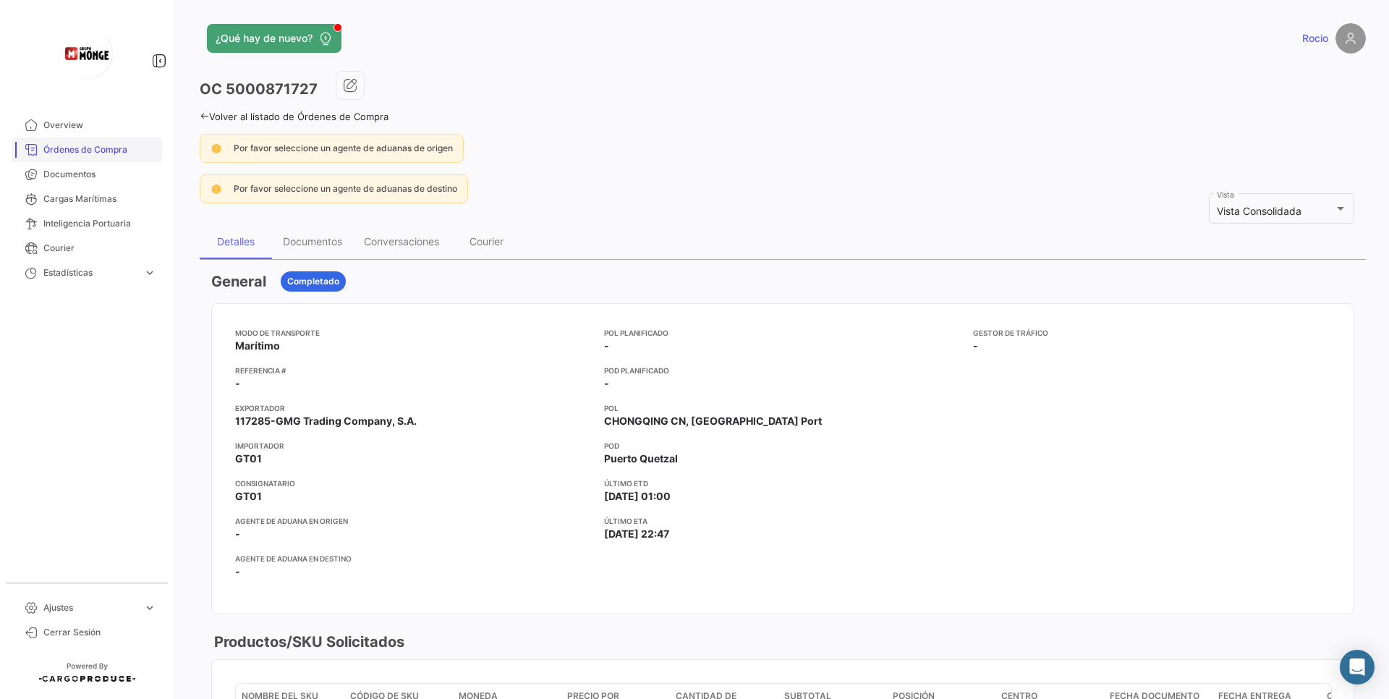
click at [102, 139] on link "Órdenes de Compra" at bounding box center [87, 149] width 150 height 25
